Goal: Information Seeking & Learning: Find specific fact

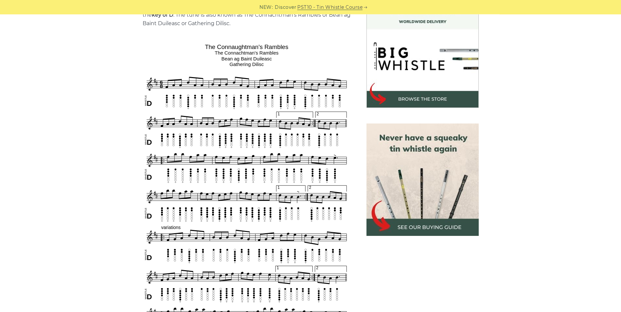
scroll to position [100, 0]
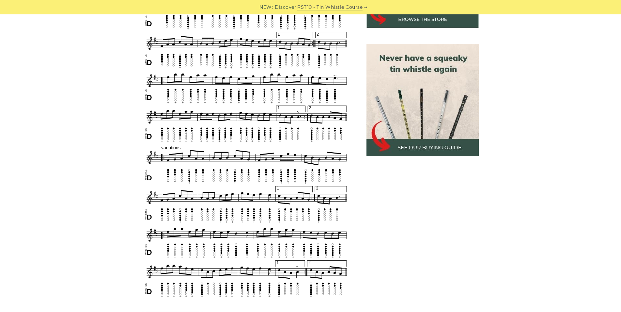
scroll to position [299, 0]
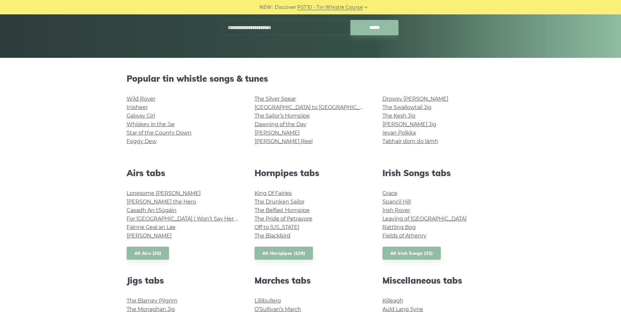
scroll to position [67, 0]
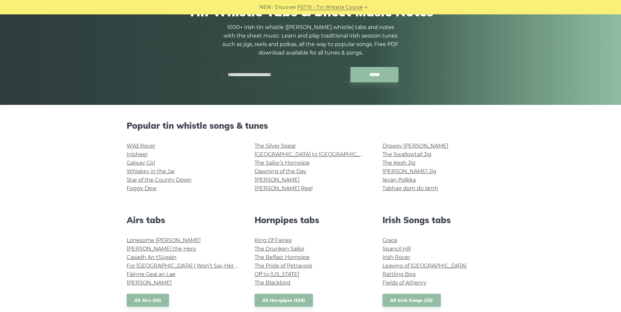
click at [301, 76] on input "text" at bounding box center [286, 74] width 128 height 15
click at [350, 67] on input "******" at bounding box center [374, 74] width 48 height 15
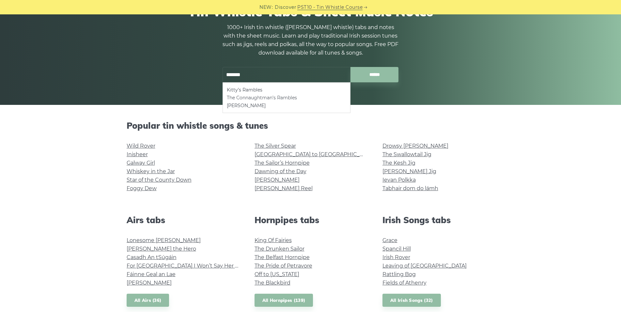
click at [296, 96] on li "The Connaughtman’s Rambles" at bounding box center [286, 98] width 119 height 8
type input "**********"
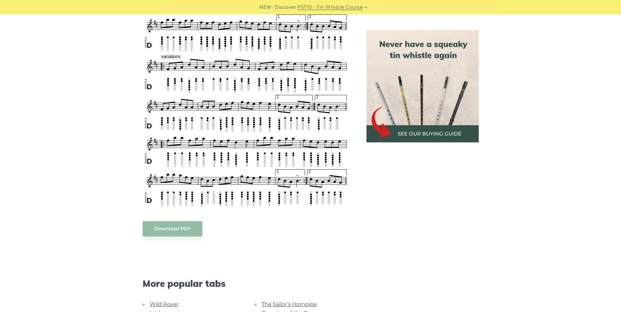
scroll to position [366, 0]
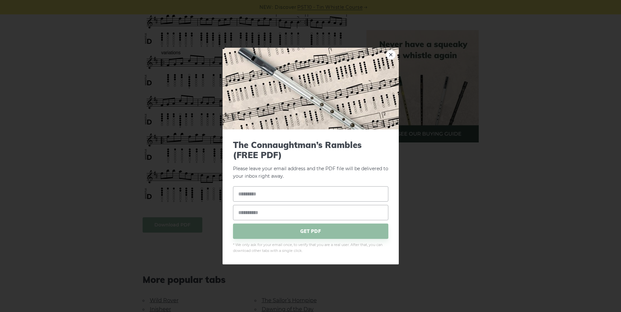
click at [181, 223] on body "NEW: Discover PST10 - Tin Whistle Course Lessons Fingering Charts Tabs & Notes …" at bounding box center [310, 231] width 621 height 1195
click at [465, 195] on div "× The Connaughtman’s Rambles (FREE PDF) Please leave your email address and the…" at bounding box center [310, 156] width 621 height 312
click at [389, 55] on link "×" at bounding box center [391, 55] width 10 height 10
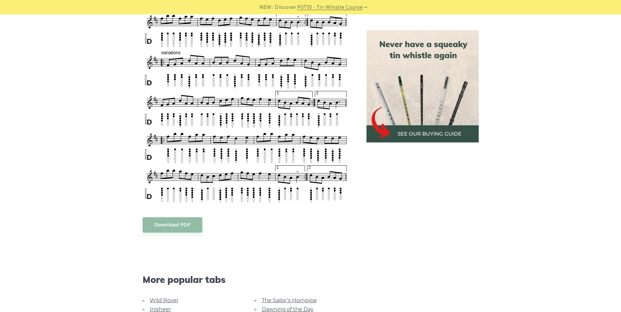
scroll to position [499, 0]
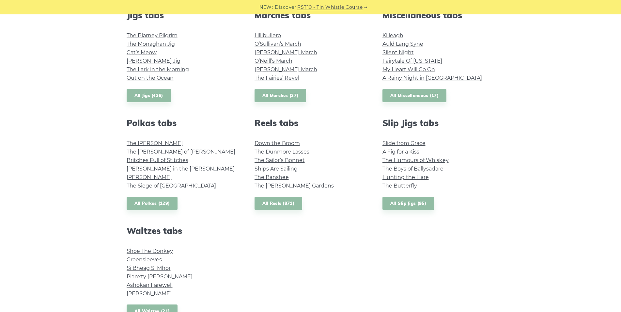
scroll to position [366, 0]
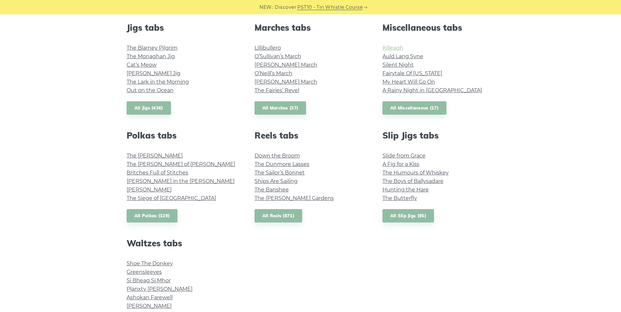
click at [390, 48] on link "Killeagh" at bounding box center [392, 48] width 21 height 6
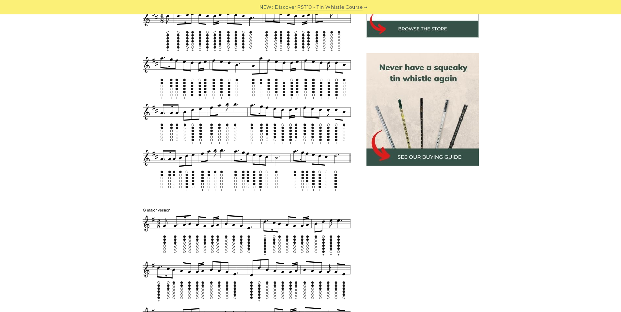
scroll to position [233, 0]
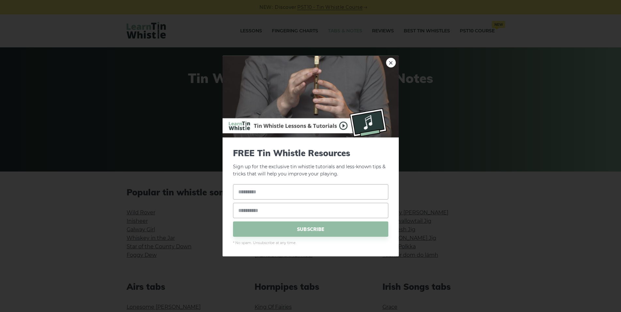
scroll to position [366, 0]
